Goal: Check status

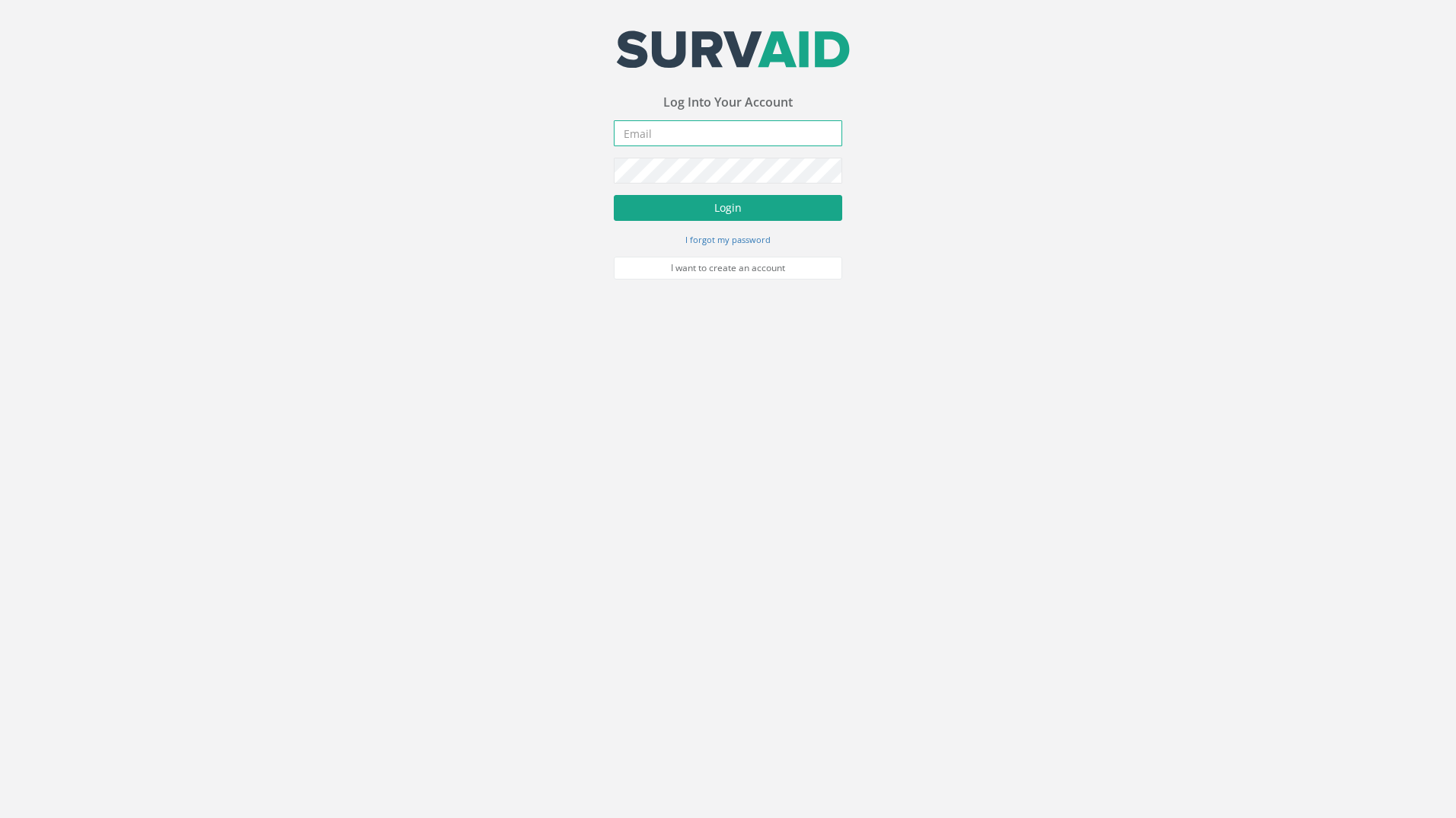
type input "[PERSON_NAME][EMAIL_ADDRESS][PERSON_NAME][DOMAIN_NAME]"
click at [704, 202] on button "Login" at bounding box center [727, 208] width 228 height 26
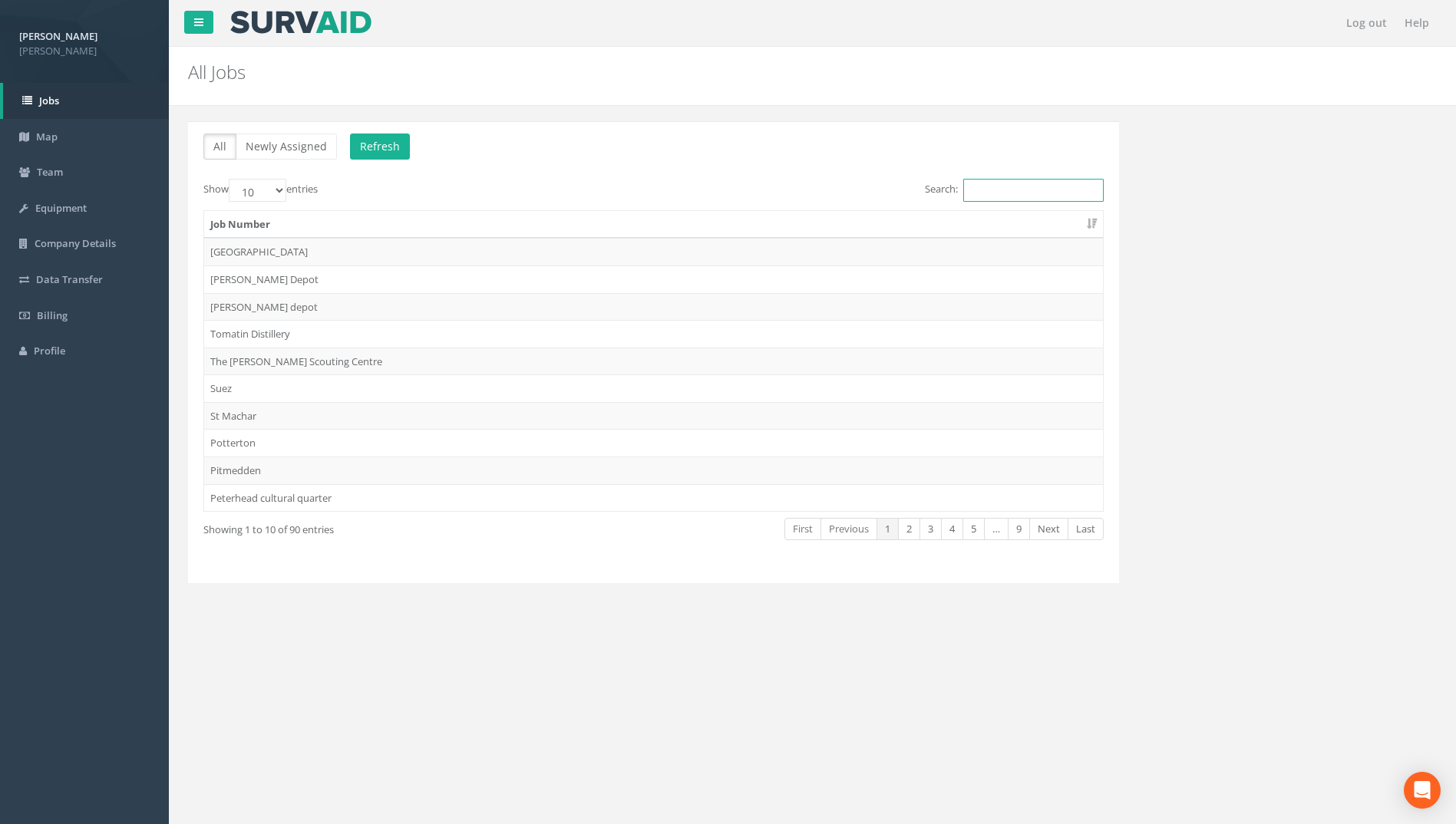
click at [984, 189] on input "Search:" at bounding box center [1033, 190] width 140 height 23
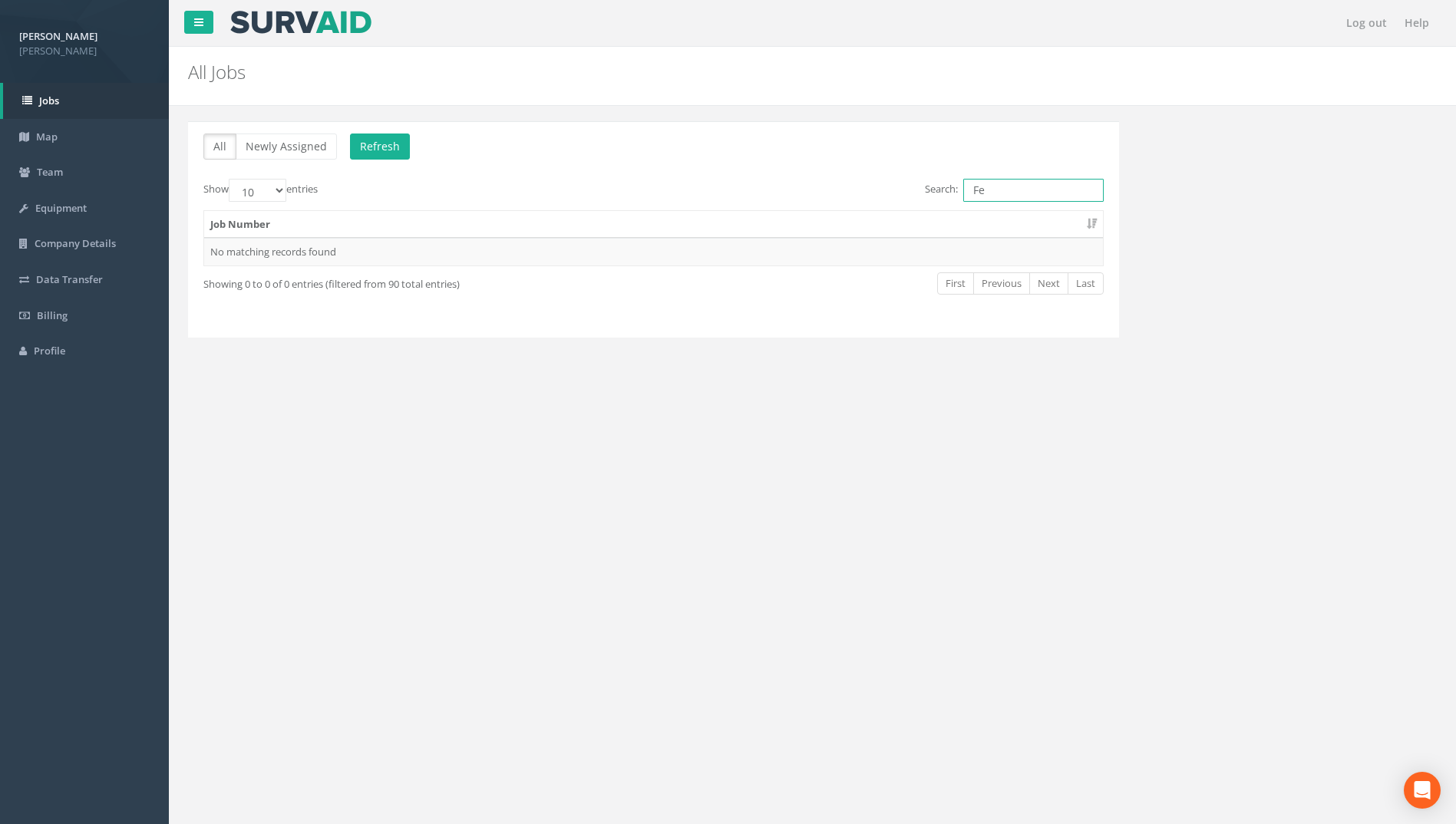
type input "F"
type input "D4939"
click at [313, 251] on td "D4939 - [GEOGRAPHIC_DATA]" at bounding box center [654, 251] width 899 height 28
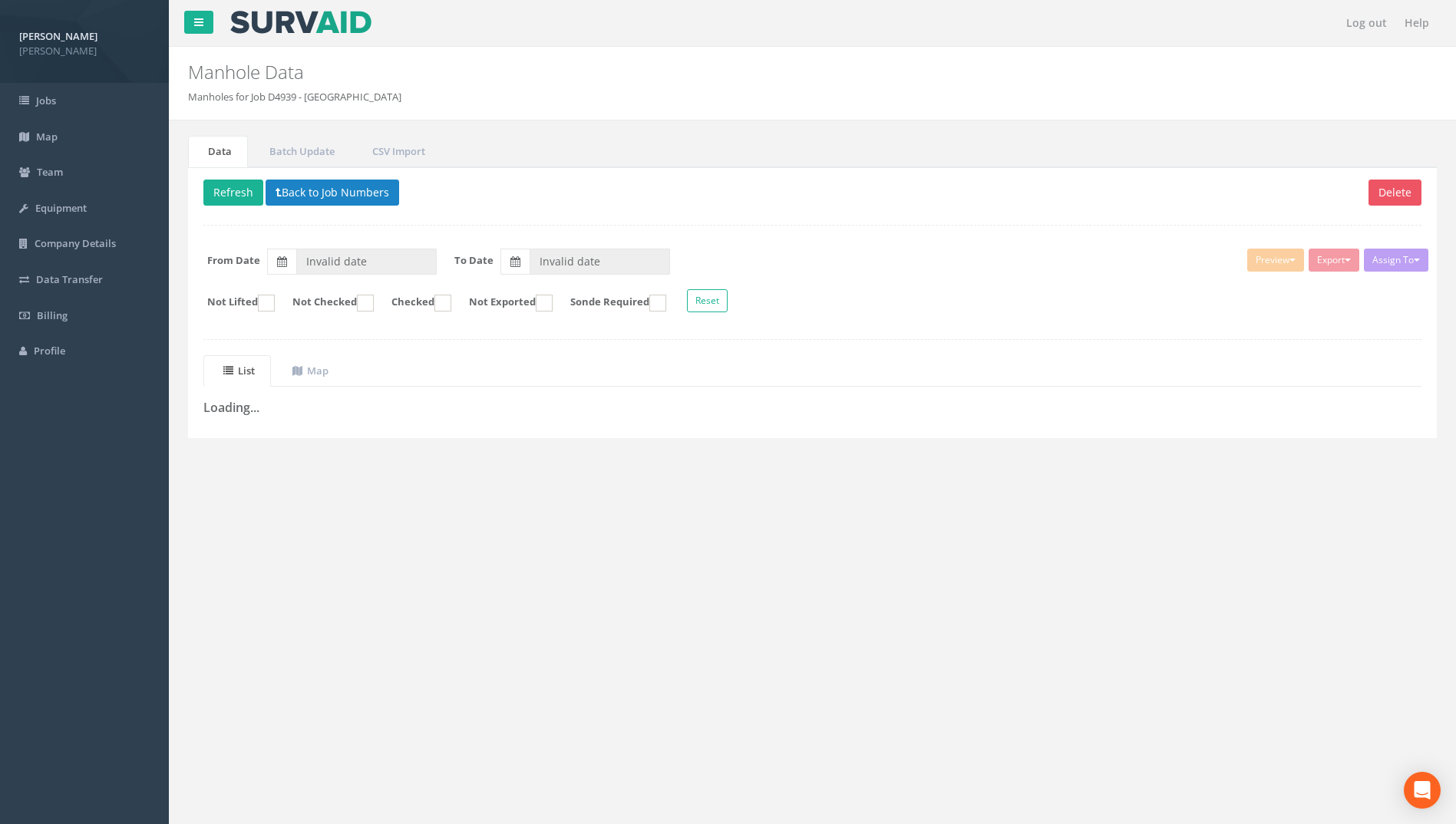
type input "[DATE]"
